Goal: Navigation & Orientation: Find specific page/section

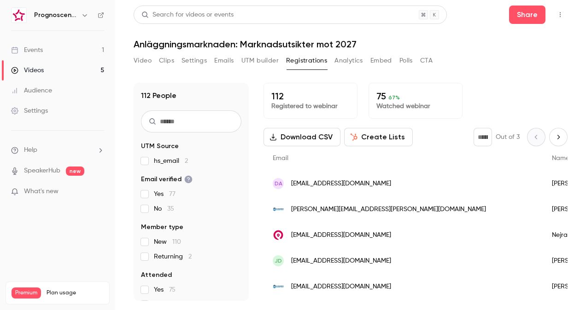
click at [53, 48] on link "Events 1" at bounding box center [57, 50] width 115 height 20
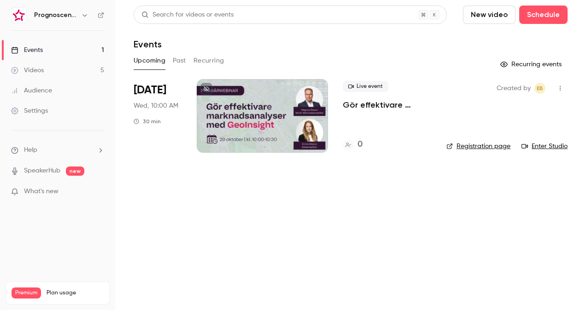
click at [64, 65] on link "Videos 5" at bounding box center [57, 70] width 115 height 20
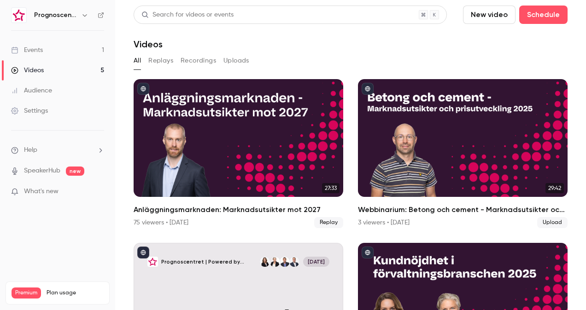
click at [54, 43] on link "Events 1" at bounding box center [57, 50] width 115 height 20
